Goal: Task Accomplishment & Management: Complete application form

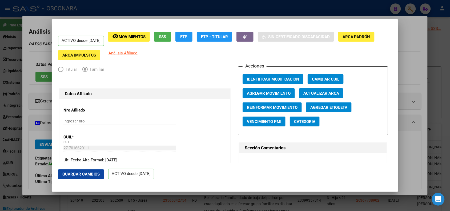
click at [176, 6] on div at bounding box center [225, 105] width 450 height 211
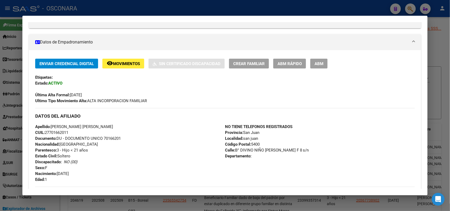
scroll to position [79, 0]
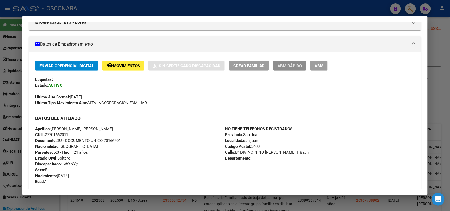
click at [292, 65] on span "ABM Rápido" at bounding box center [289, 65] width 24 height 5
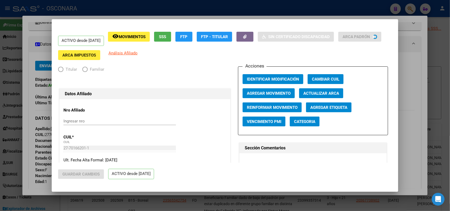
radio input "true"
type input "30-63198203-0"
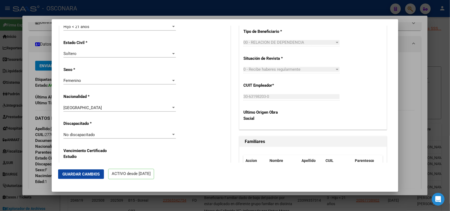
scroll to position [287, 0]
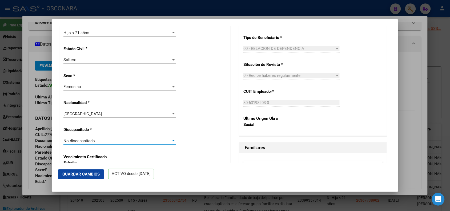
click at [162, 139] on div "No discapacitado" at bounding box center [117, 140] width 108 height 5
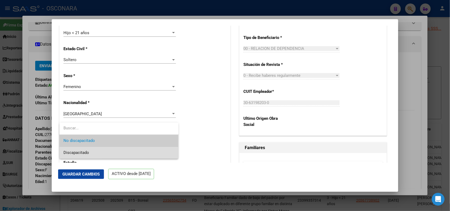
click at [134, 150] on span "Discapacitado" at bounding box center [119, 153] width 111 height 12
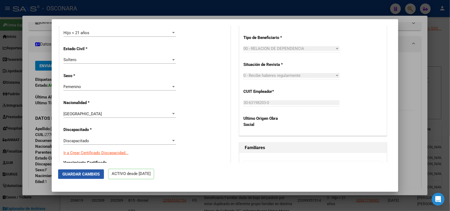
click at [93, 174] on span "Guardar Cambios" at bounding box center [80, 174] width 37 height 5
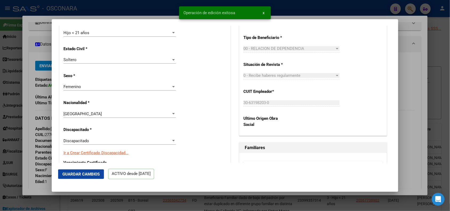
click at [414, 63] on div at bounding box center [225, 105] width 450 height 211
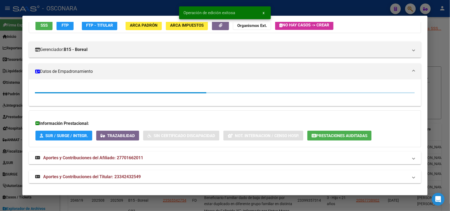
scroll to position [79, 0]
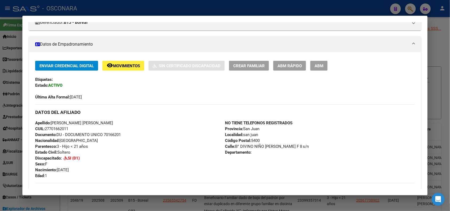
click at [61, 7] on div at bounding box center [225, 105] width 450 height 211
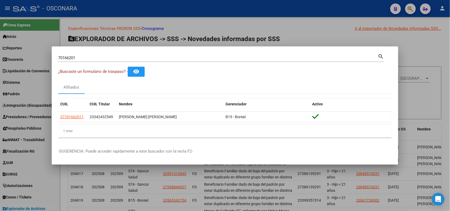
drag, startPoint x: 71, startPoint y: 61, endPoint x: 70, endPoint y: 57, distance: 3.4
click at [70, 57] on div "70166201 Buscar (apellido, dni, [PERSON_NAME], nro traspaso, cuit, obra social)" at bounding box center [218, 58] width 320 height 8
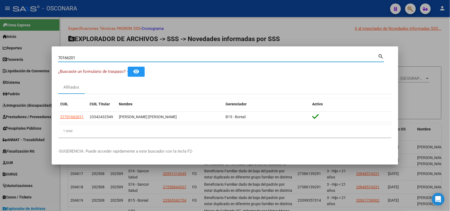
click at [70, 57] on input "70166201" at bounding box center [218, 57] width 320 height 5
paste input "3944421"
type input "39444211"
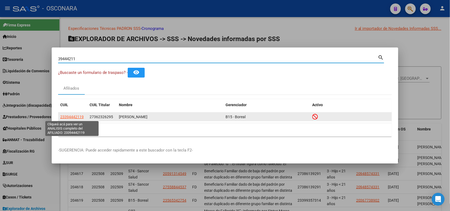
click at [73, 117] on span "23394442119" at bounding box center [71, 117] width 23 height 4
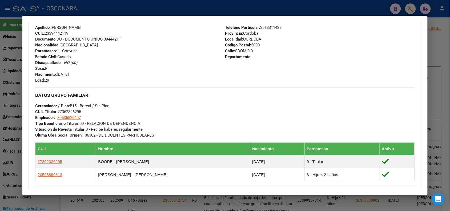
scroll to position [257, 0]
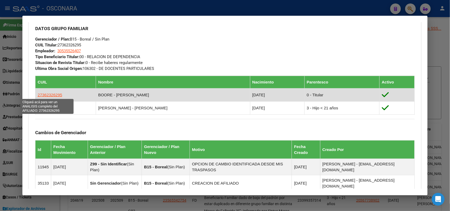
click at [50, 94] on span "27362326295" at bounding box center [50, 94] width 25 height 5
type textarea "27362326295"
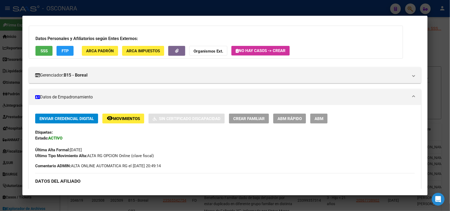
scroll to position [24, 0]
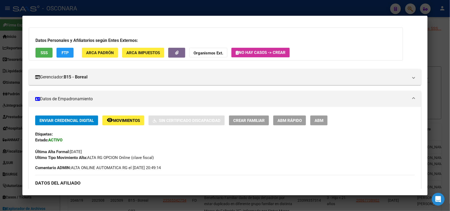
drag, startPoint x: 408, startPoint y: 70, endPoint x: 149, endPoint y: 57, distance: 258.8
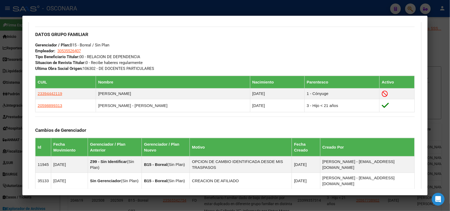
scroll to position [335, 0]
